Goal: Complete application form

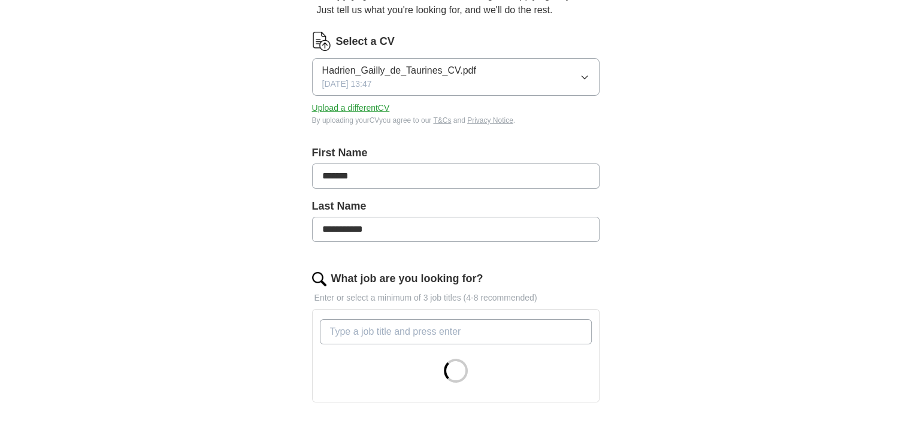
scroll to position [133, 0]
click at [326, 232] on input "**********" at bounding box center [456, 228] width 288 height 25
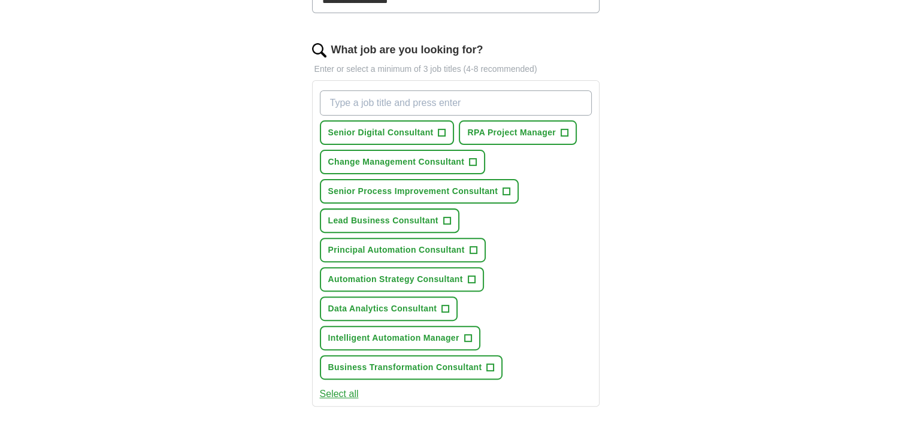
scroll to position [361, 0]
type input "**********"
click at [400, 131] on span "Senior Digital Consultant" at bounding box center [380, 132] width 105 height 13
click at [362, 101] on input "What job are you looking for?" at bounding box center [456, 102] width 272 height 25
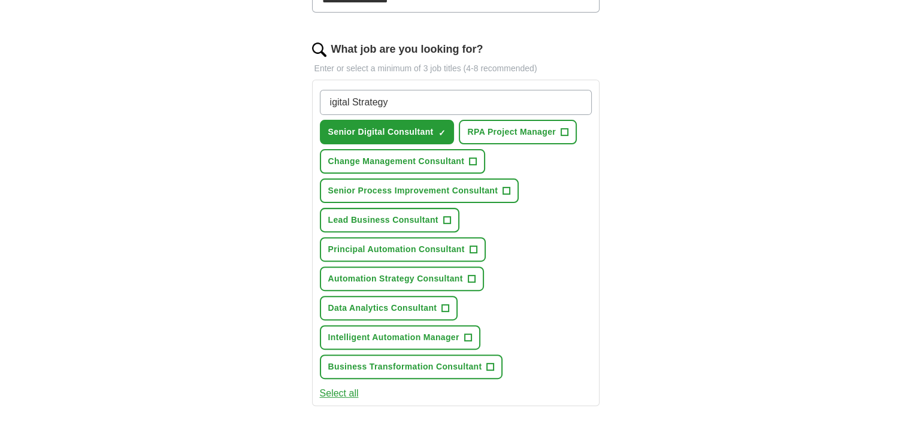
type input "Digital Strategy"
click at [422, 105] on input "Digital Strategy" at bounding box center [456, 102] width 272 height 25
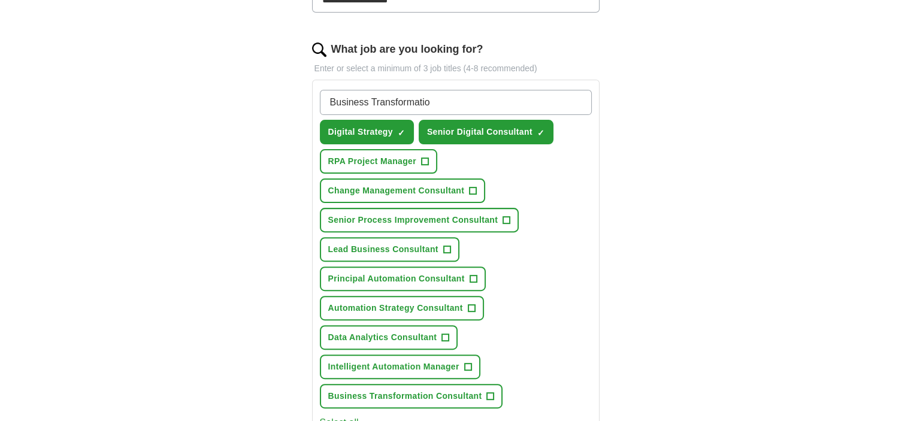
type input "Business Transformation"
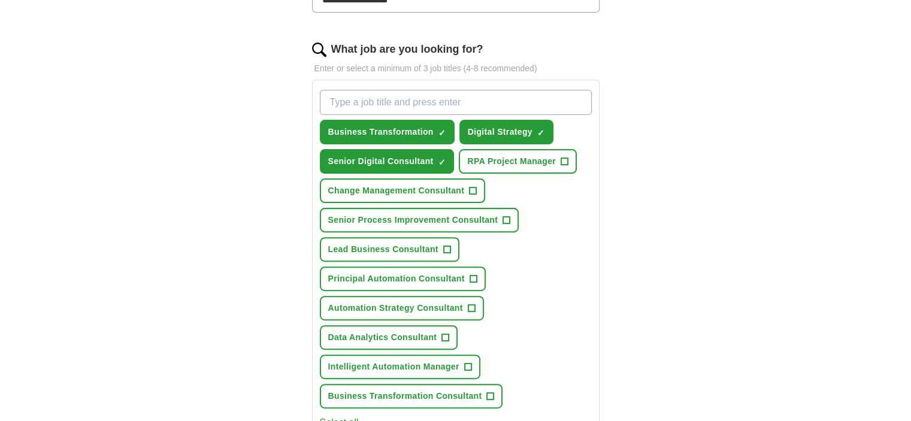
click at [436, 110] on input "What job are you looking for?" at bounding box center [456, 102] width 272 height 25
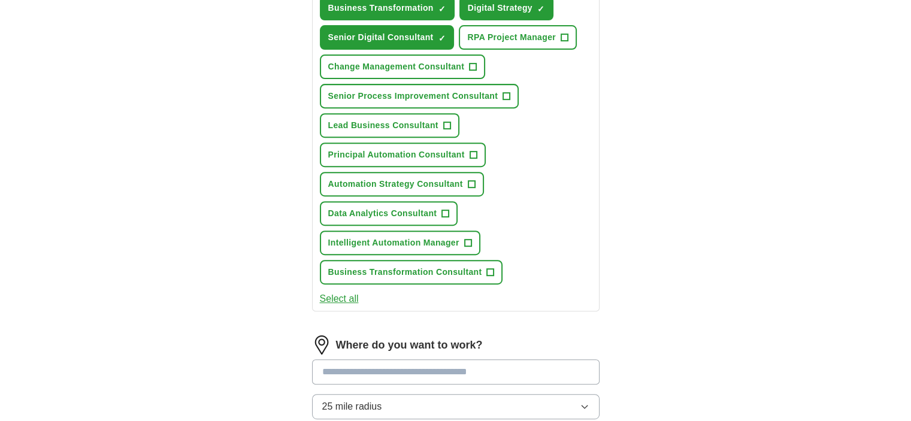
scroll to position [486, 0]
click at [346, 291] on button "Select all" at bounding box center [339, 298] width 39 height 14
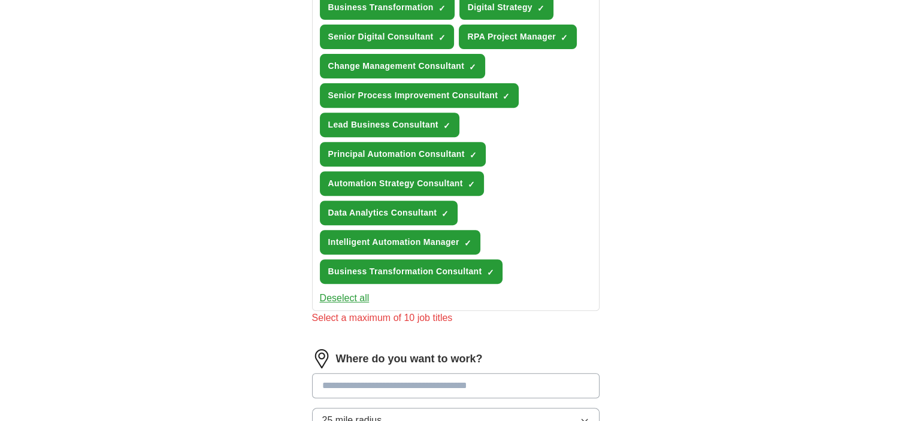
click at [346, 291] on button "Deselect all" at bounding box center [345, 298] width 50 height 14
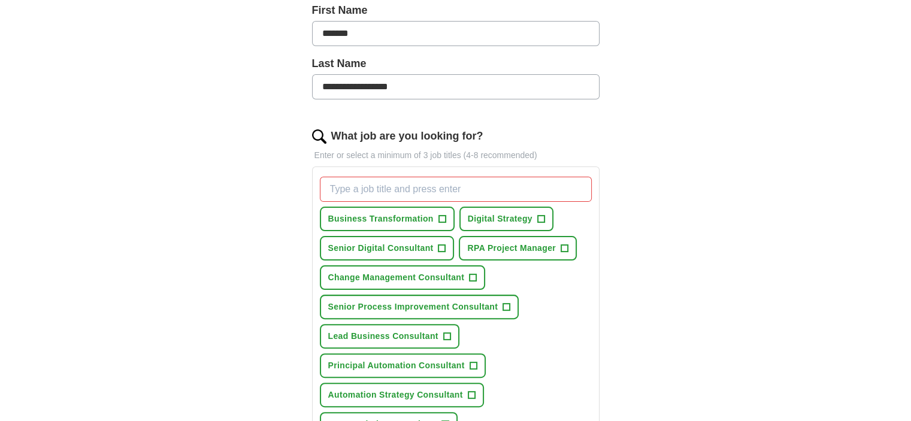
scroll to position [271, 0]
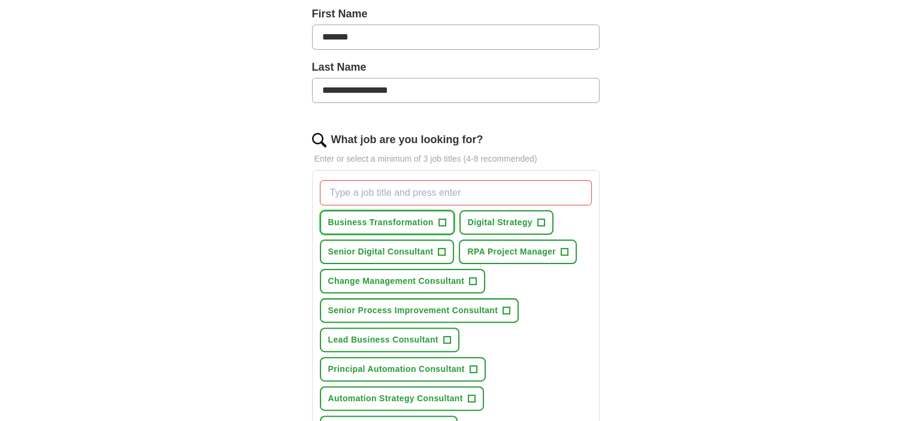
click at [401, 219] on span "Business Transformation" at bounding box center [380, 222] width 105 height 13
click at [491, 225] on span "Digital Strategy" at bounding box center [500, 222] width 65 height 13
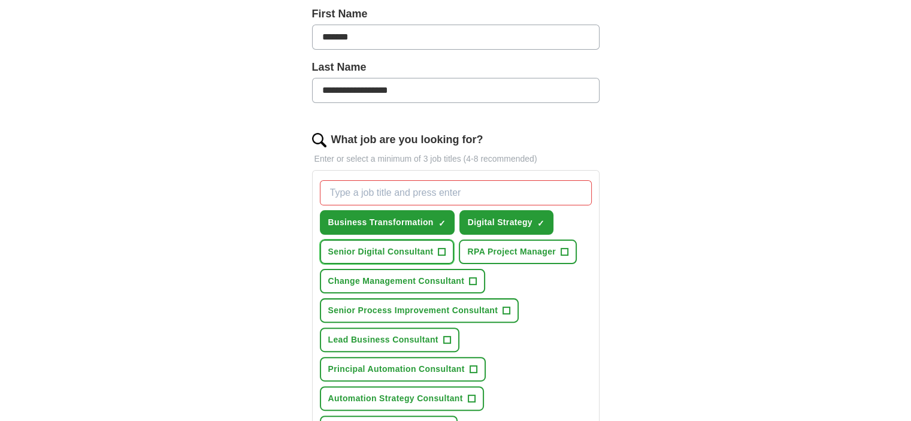
click at [403, 247] on span "Senior Digital Consultant" at bounding box center [380, 252] width 105 height 13
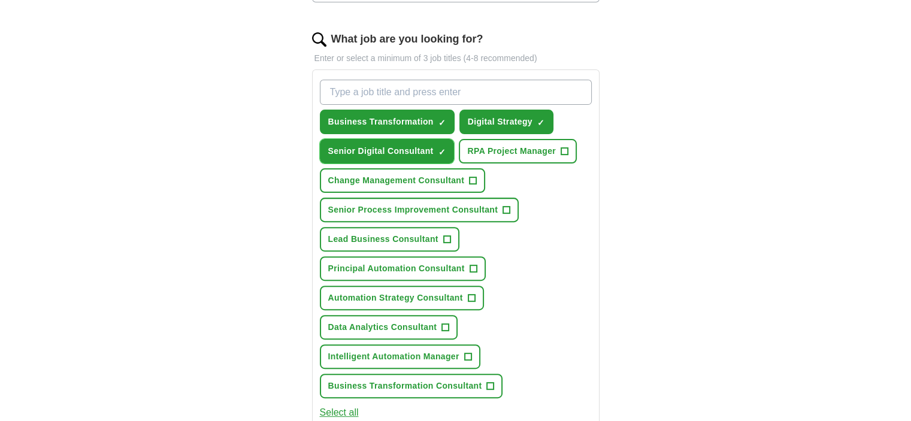
scroll to position [376, 0]
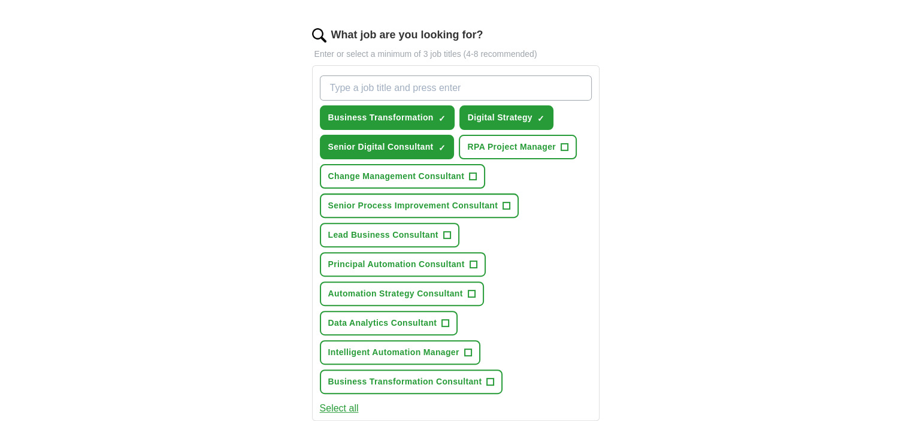
click at [386, 92] on input "What job are you looking for?" at bounding box center [456, 88] width 272 height 25
type input "S"
type input "Solution Design Team Lead"
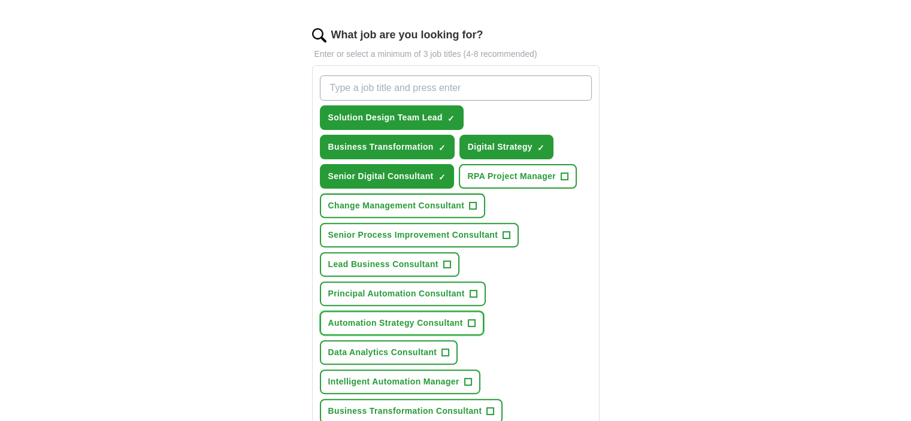
click at [448, 329] on button "Automation Strategy Consultant +" at bounding box center [402, 323] width 164 height 25
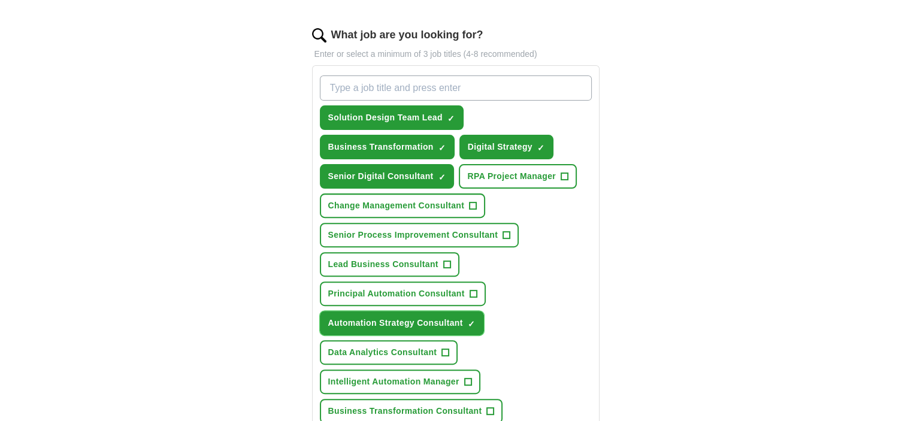
scroll to position [491, 0]
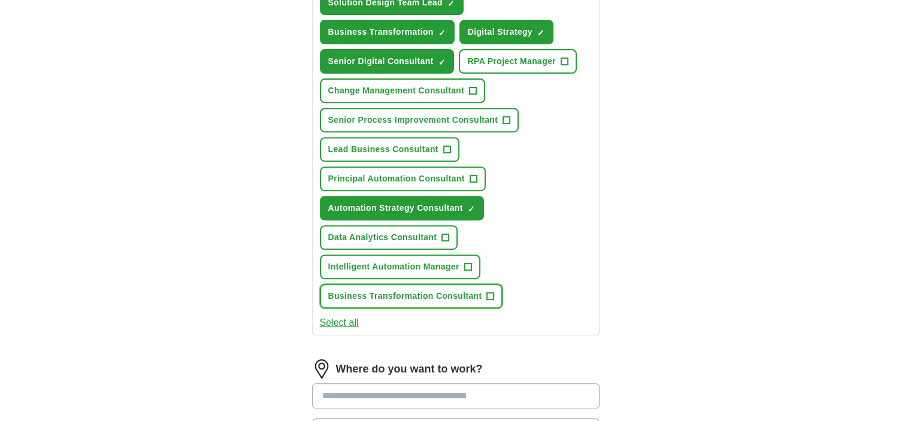
click at [446, 290] on span "Business Transformation Consultant" at bounding box center [405, 296] width 154 height 13
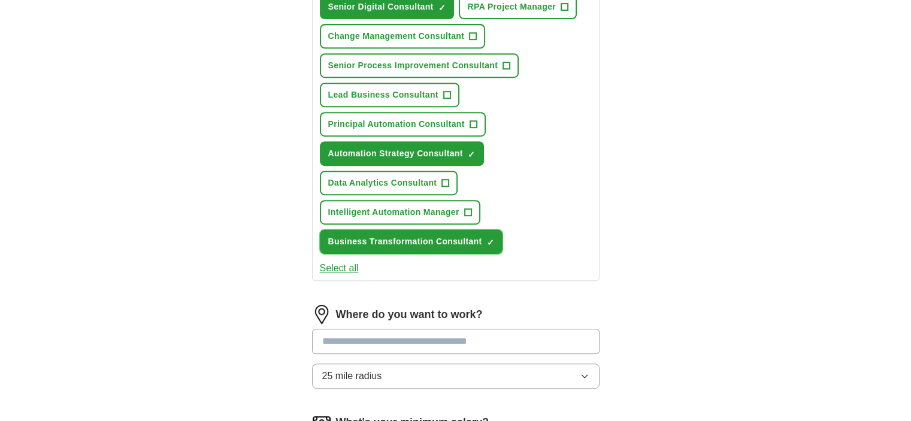
scroll to position [544, 0]
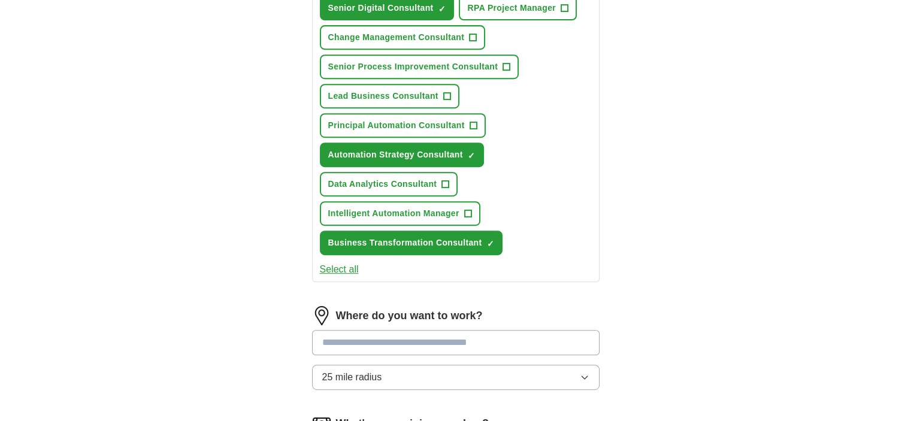
click at [379, 333] on input at bounding box center [456, 342] width 288 height 25
type input "******"
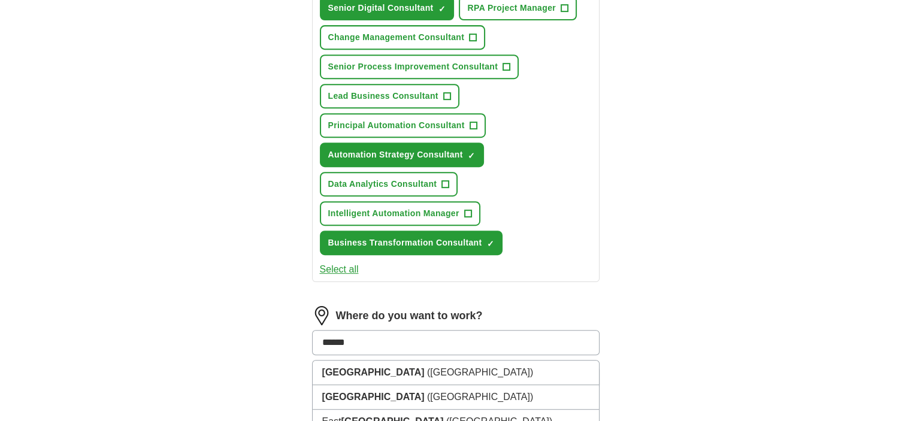
scroll to position [578, 0]
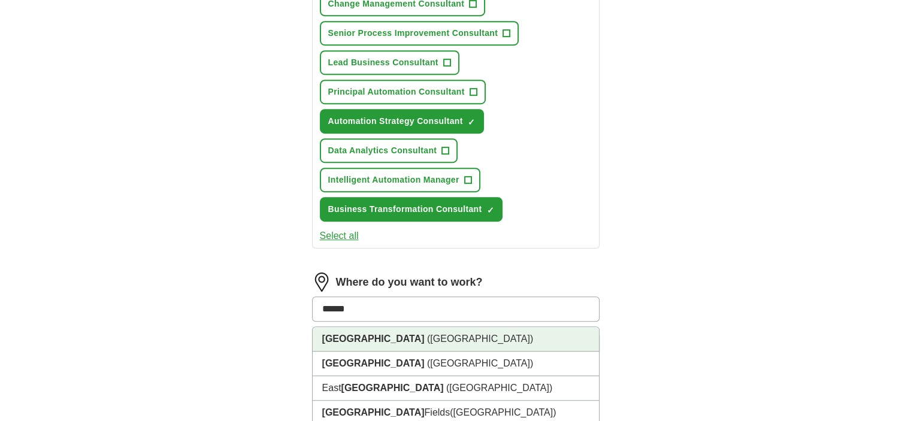
drag, startPoint x: 367, startPoint y: 333, endPoint x: 379, endPoint y: 333, distance: 12.6
click at [379, 333] on li "[GEOGRAPHIC_DATA] ([GEOGRAPHIC_DATA])" at bounding box center [456, 339] width 286 height 25
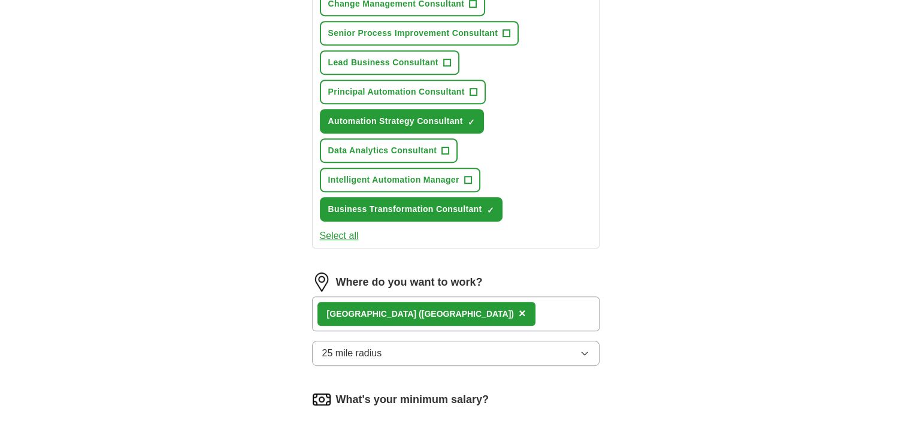
click at [376, 351] on span "25 mile radius" at bounding box center [352, 353] width 60 height 14
click at [362, 376] on div "Only in" at bounding box center [455, 381] width 267 height 14
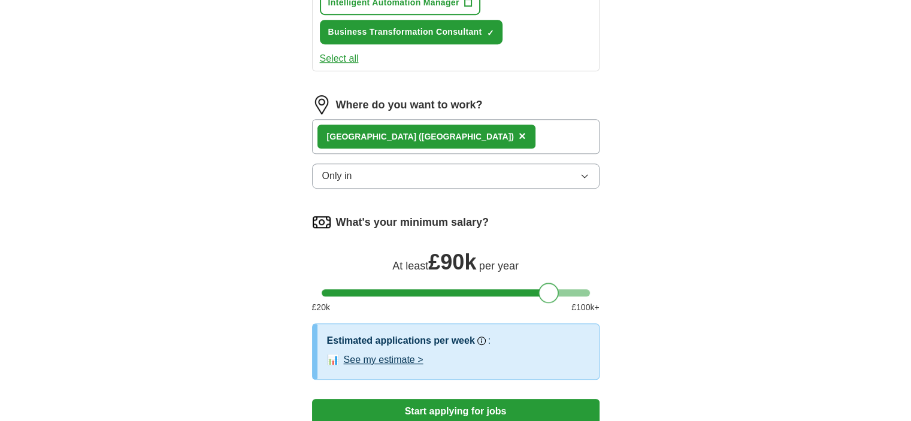
drag, startPoint x: 397, startPoint y: 292, endPoint x: 554, endPoint y: 277, distance: 157.1
click at [554, 283] on div at bounding box center [549, 293] width 20 height 20
click at [369, 353] on button "See my estimate >" at bounding box center [384, 360] width 80 height 14
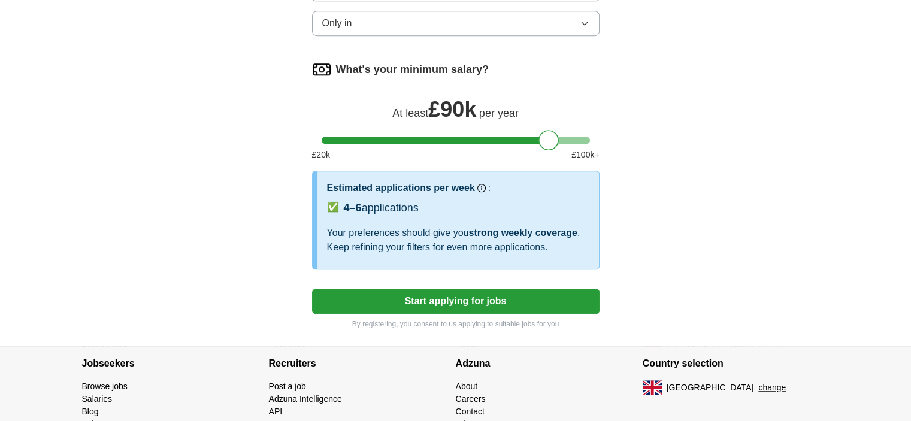
scroll to position [907, 0]
click at [437, 289] on button "Start applying for jobs" at bounding box center [456, 301] width 288 height 25
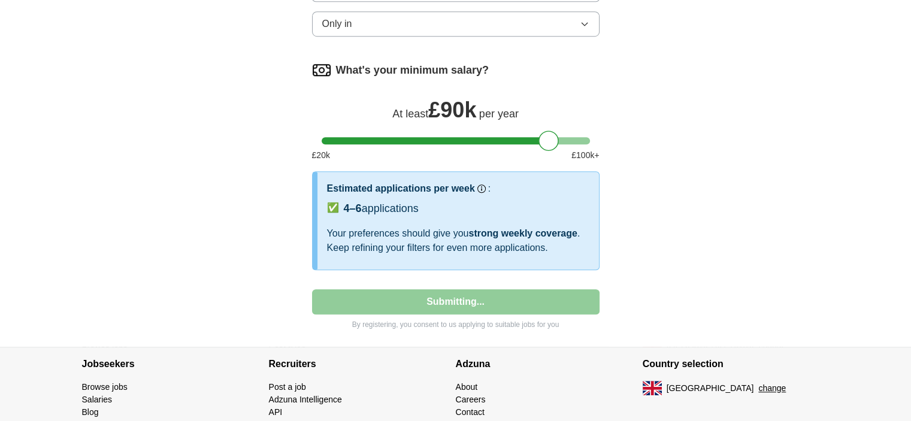
select select "**"
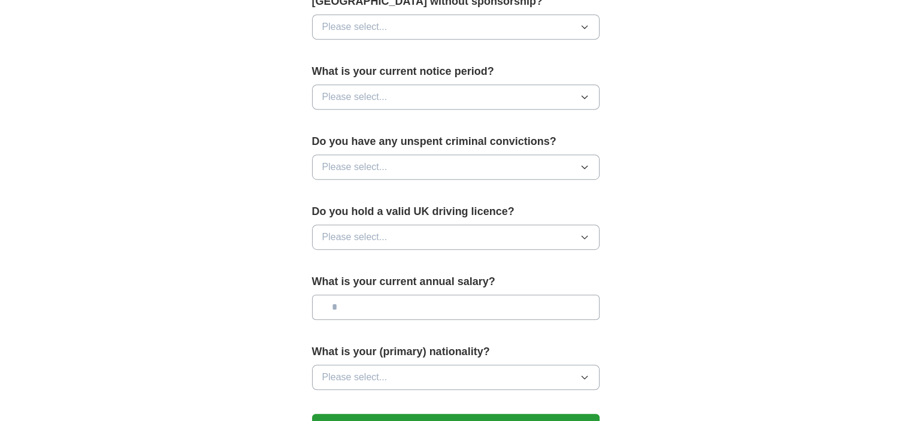
scroll to position [650, 0]
click at [352, 316] on input "text" at bounding box center [456, 307] width 288 height 25
type input "**"
click at [368, 372] on span "Please select..." at bounding box center [354, 377] width 65 height 14
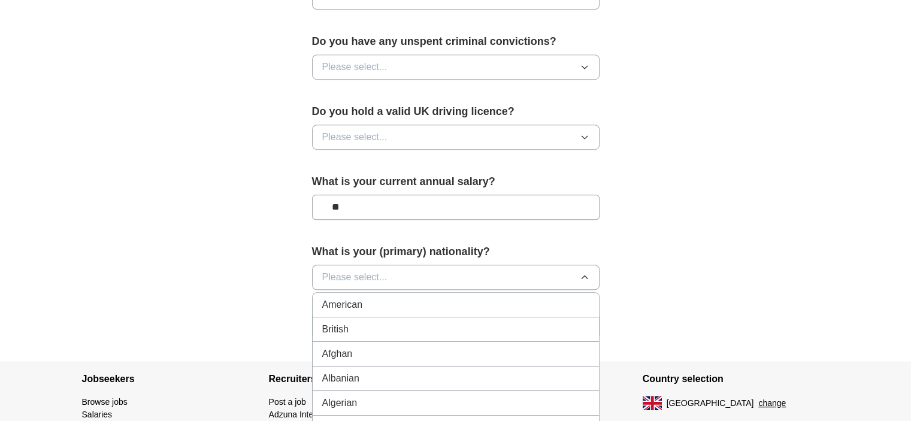
scroll to position [750, 0]
click at [366, 273] on span "Please select..." at bounding box center [354, 277] width 65 height 14
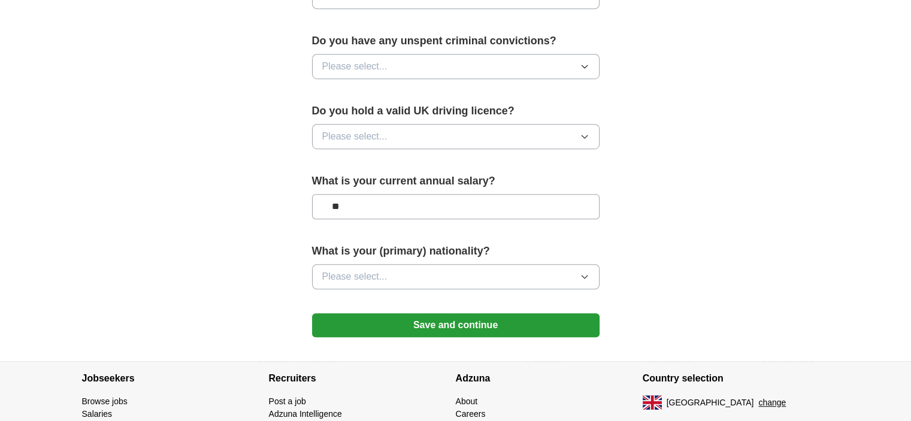
click at [366, 273] on span "Please select..." at bounding box center [354, 277] width 65 height 14
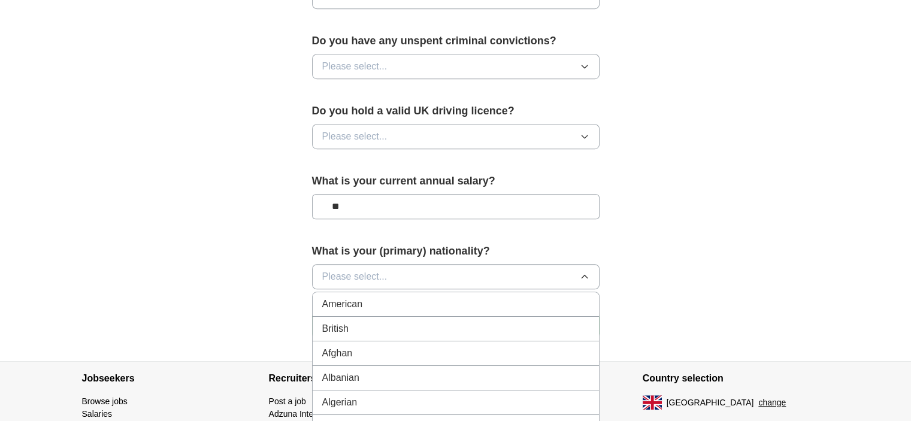
click at [349, 322] on div "British" at bounding box center [455, 329] width 267 height 14
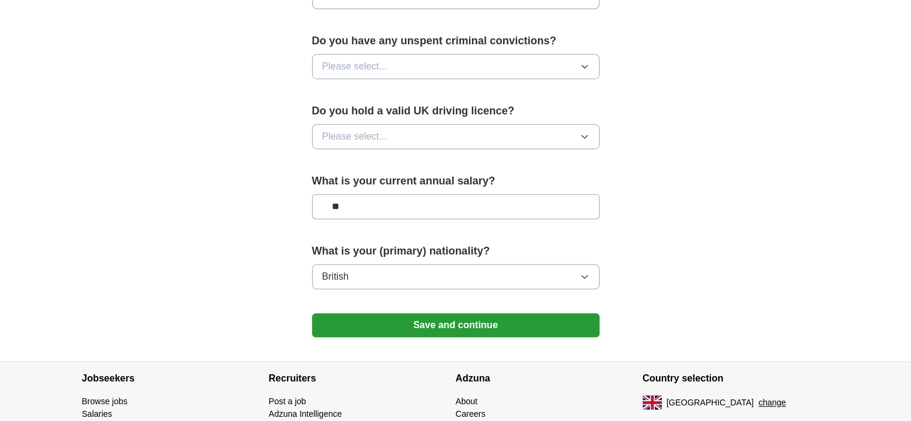
scroll to position [717, 0]
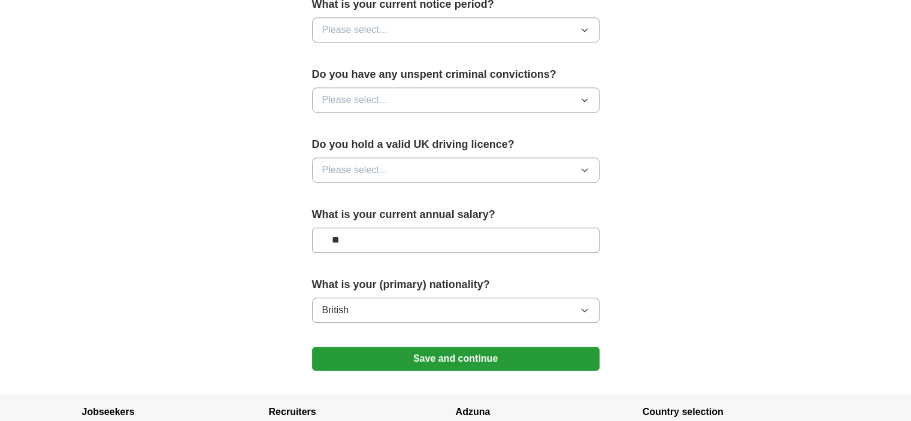
click at [417, 172] on button "Please select..." at bounding box center [456, 170] width 288 height 25
click at [371, 201] on div "Yes" at bounding box center [455, 198] width 267 height 14
click at [387, 89] on button "Please select..." at bounding box center [456, 99] width 288 height 25
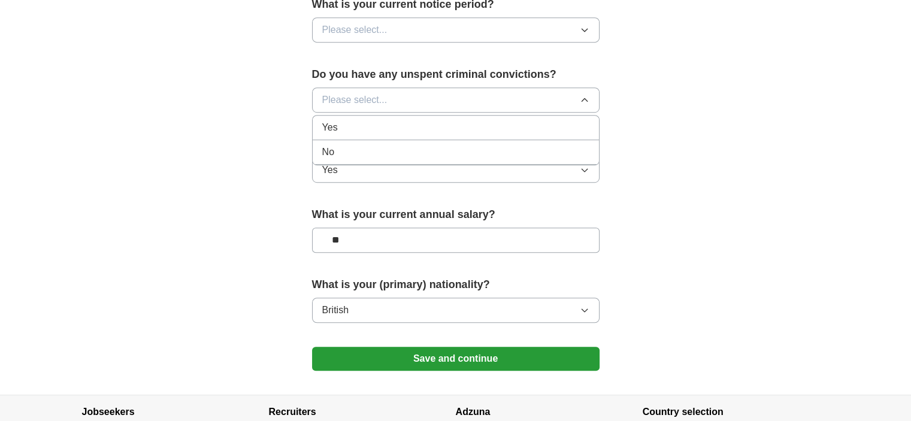
click at [351, 146] on div "No" at bounding box center [455, 152] width 267 height 14
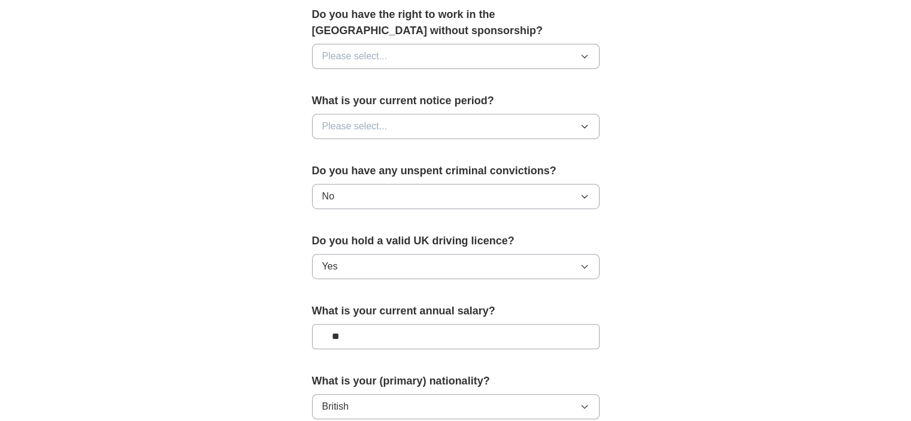
scroll to position [615, 0]
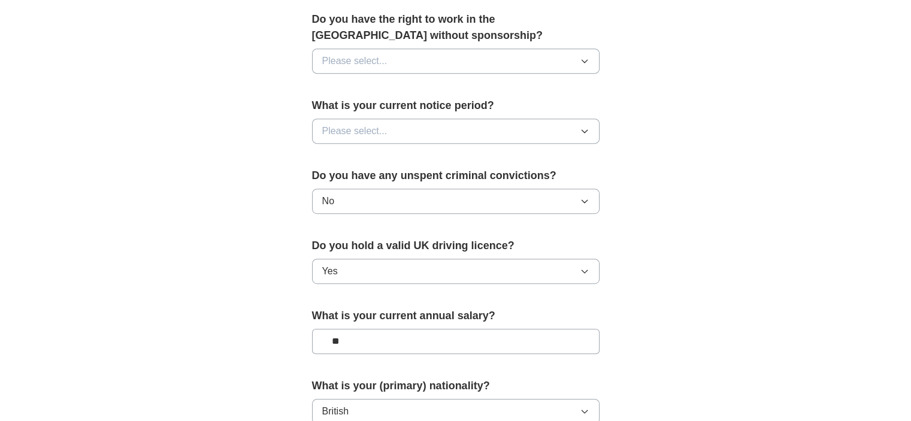
click at [361, 141] on button "Please select..." at bounding box center [456, 131] width 288 height 25
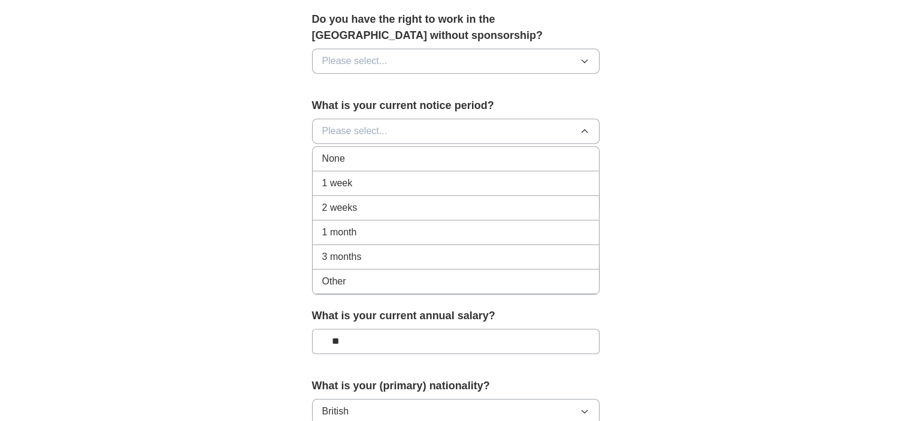
click at [347, 157] on div "None" at bounding box center [455, 159] width 267 height 14
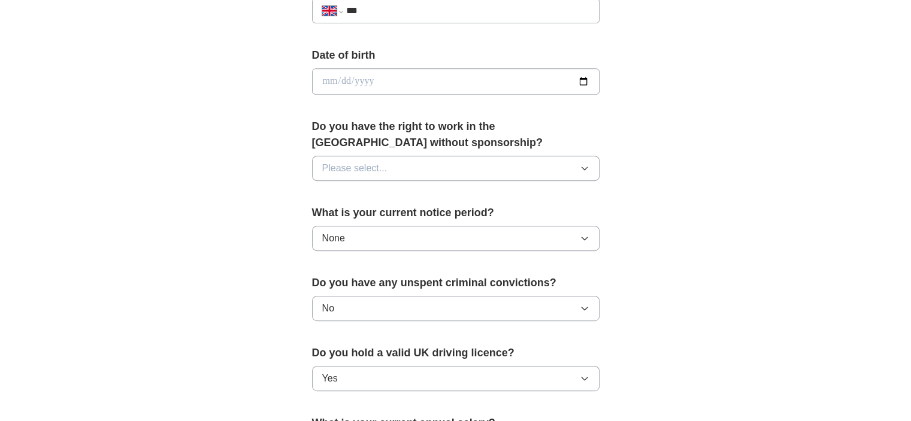
scroll to position [504, 0]
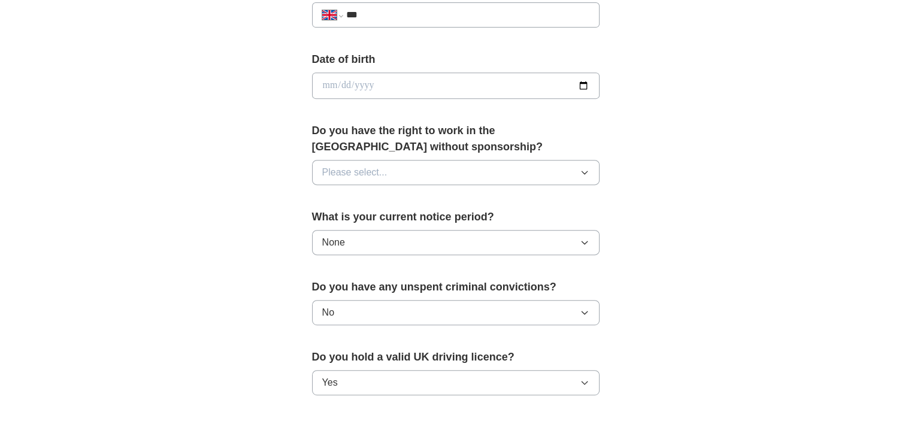
click at [363, 167] on span "Please select..." at bounding box center [354, 172] width 65 height 14
click at [349, 202] on div "Yes" at bounding box center [455, 200] width 267 height 14
click at [381, 83] on input "date" at bounding box center [456, 86] width 288 height 26
type input "**********"
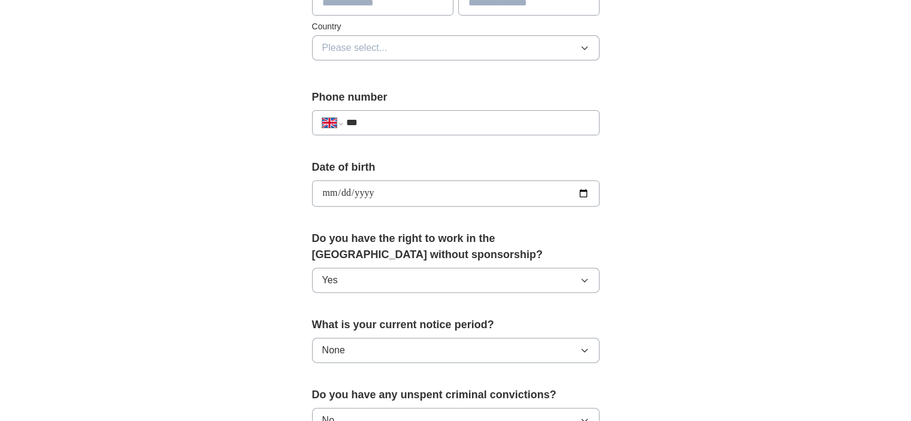
scroll to position [369, 0]
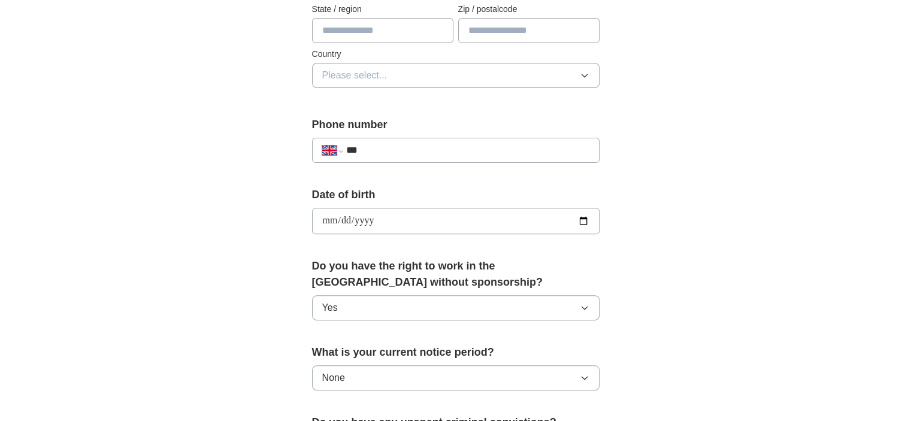
click at [386, 143] on input "***" at bounding box center [467, 150] width 243 height 14
type input "**********"
type input "******"
type input "**********"
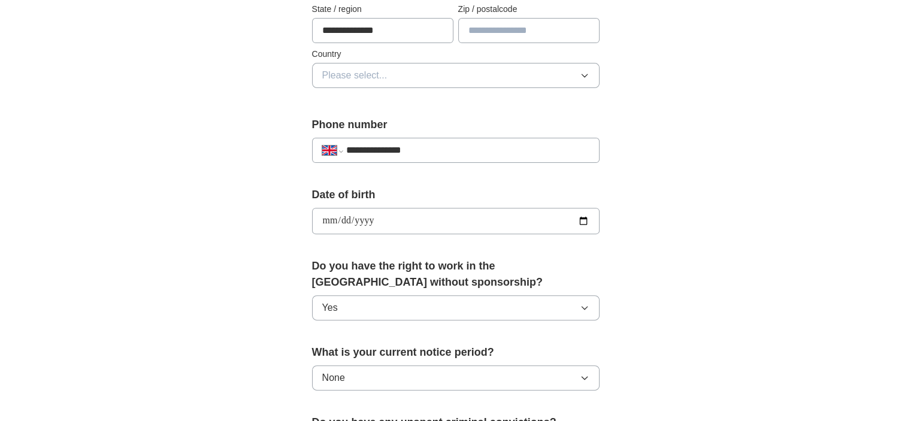
type input "******"
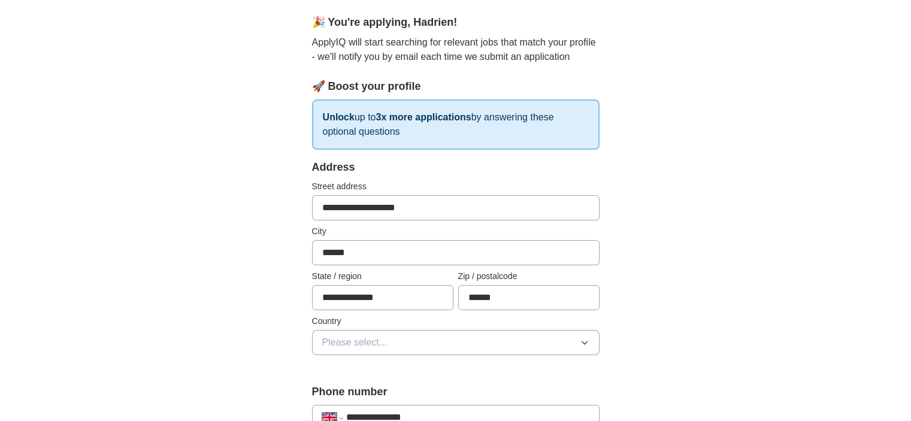
scroll to position [98, 0]
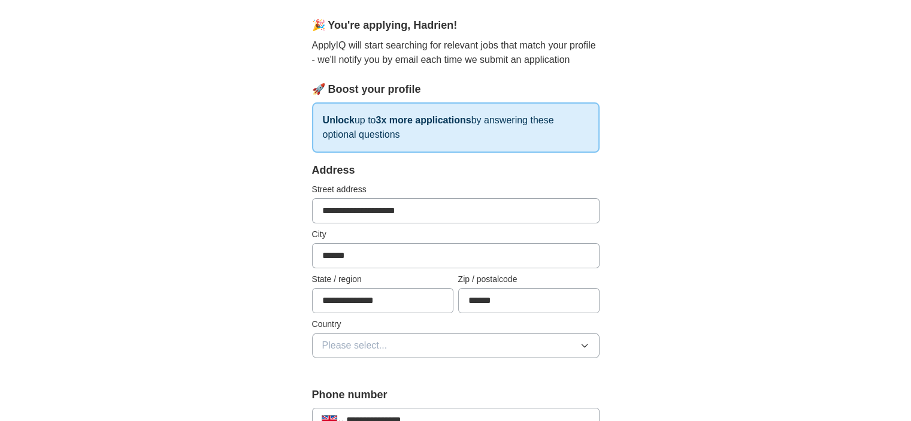
click at [381, 342] on span "Please select..." at bounding box center [354, 346] width 65 height 14
click at [367, 370] on span "[GEOGRAPHIC_DATA]" at bounding box center [372, 373] width 100 height 14
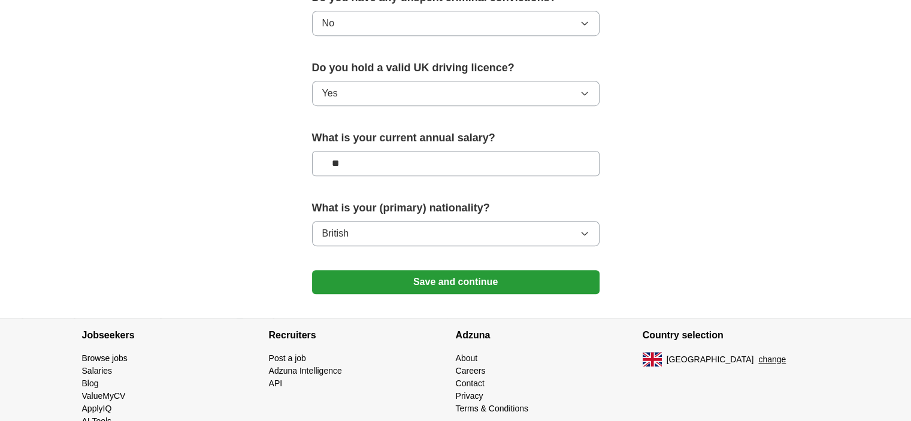
scroll to position [820, 0]
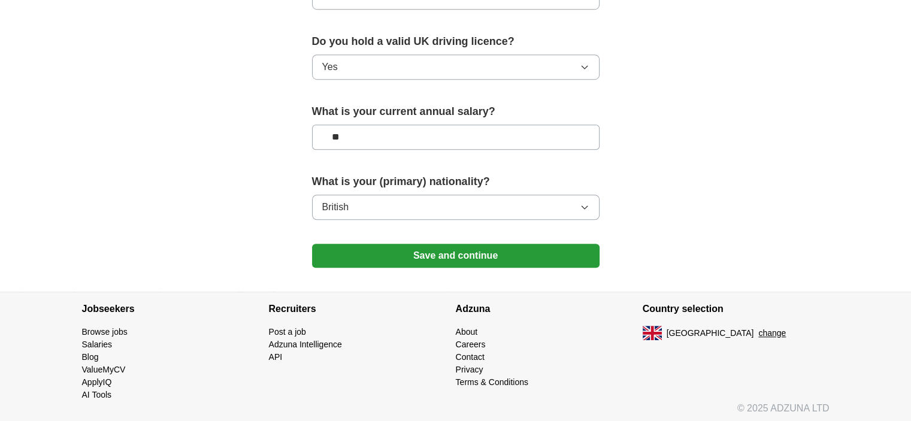
click at [461, 249] on button "Save and continue" at bounding box center [456, 256] width 288 height 24
